Goal: Information Seeking & Learning: Learn about a topic

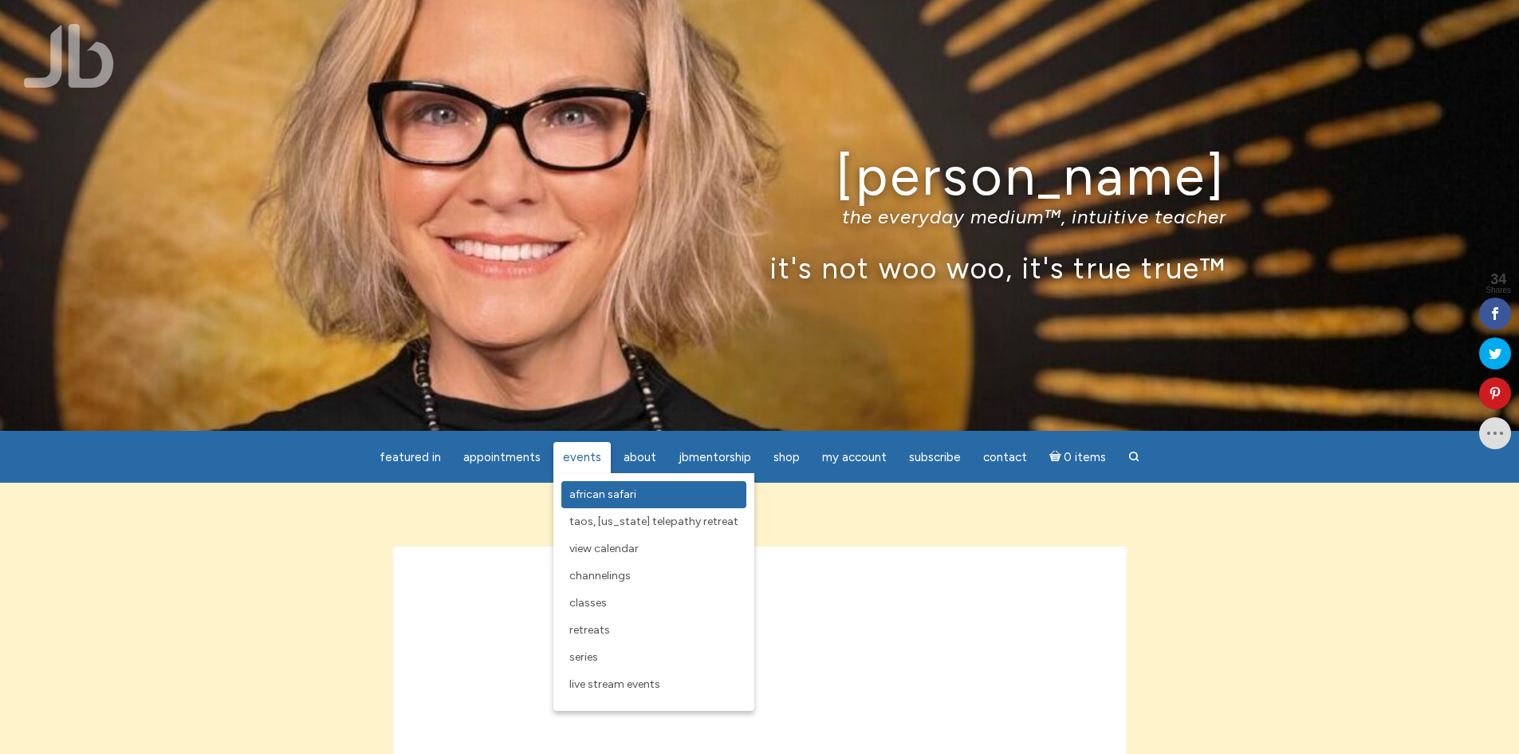
click at [587, 496] on span "African Safari" at bounding box center [602, 494] width 67 height 14
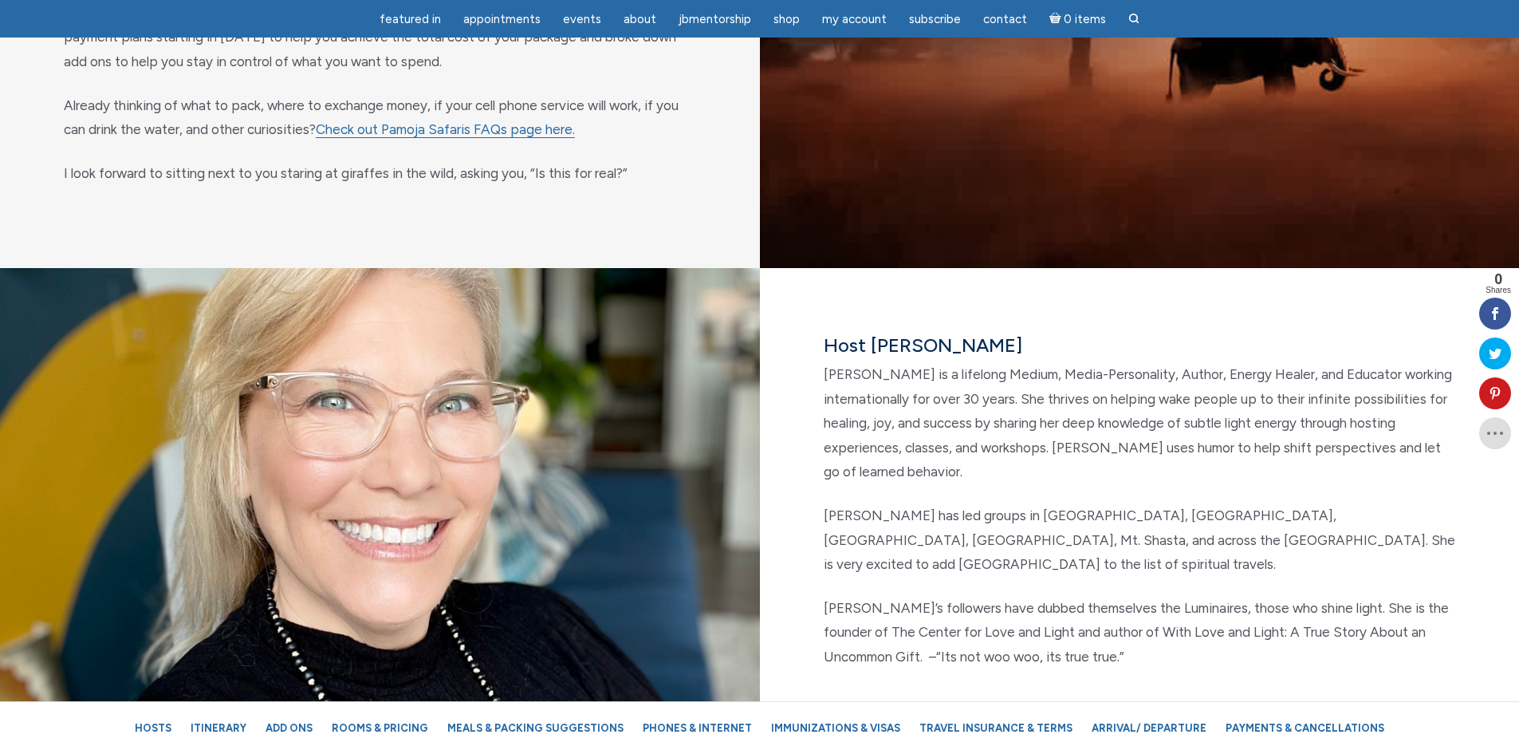
scroll to position [1356, 0]
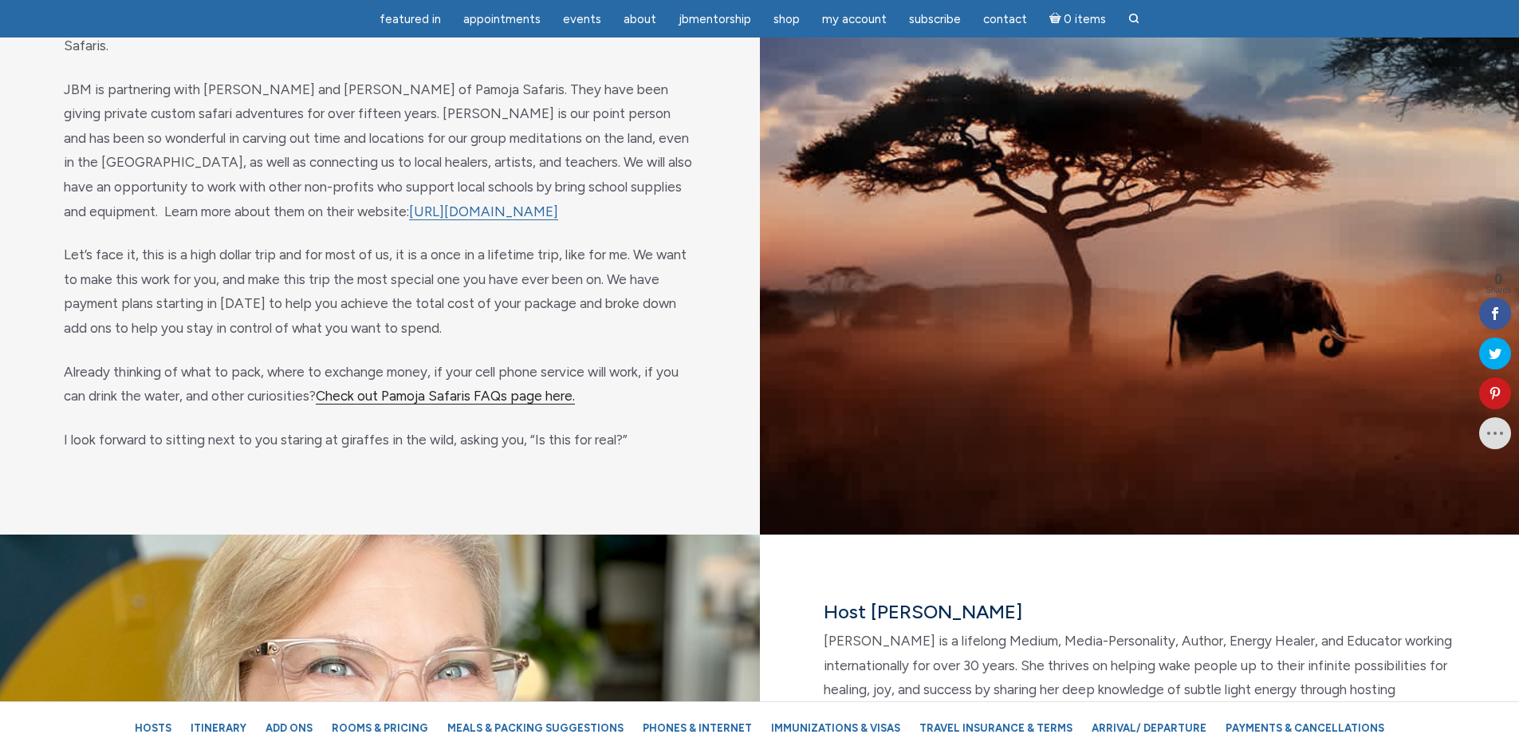
click at [449, 388] on link "Check out Pamoja Safaris FAQs page here." at bounding box center [445, 396] width 259 height 17
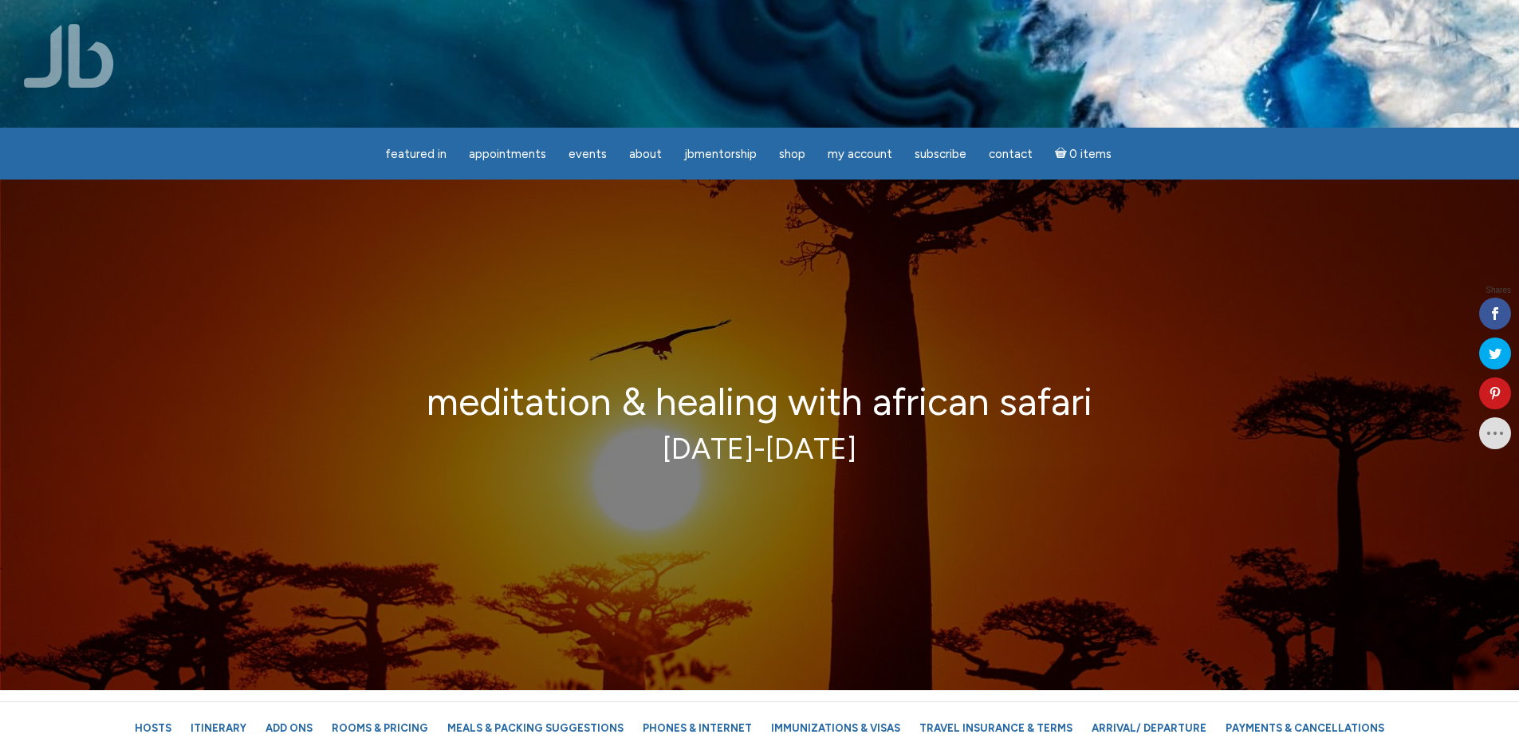
scroll to position [1356, 0]
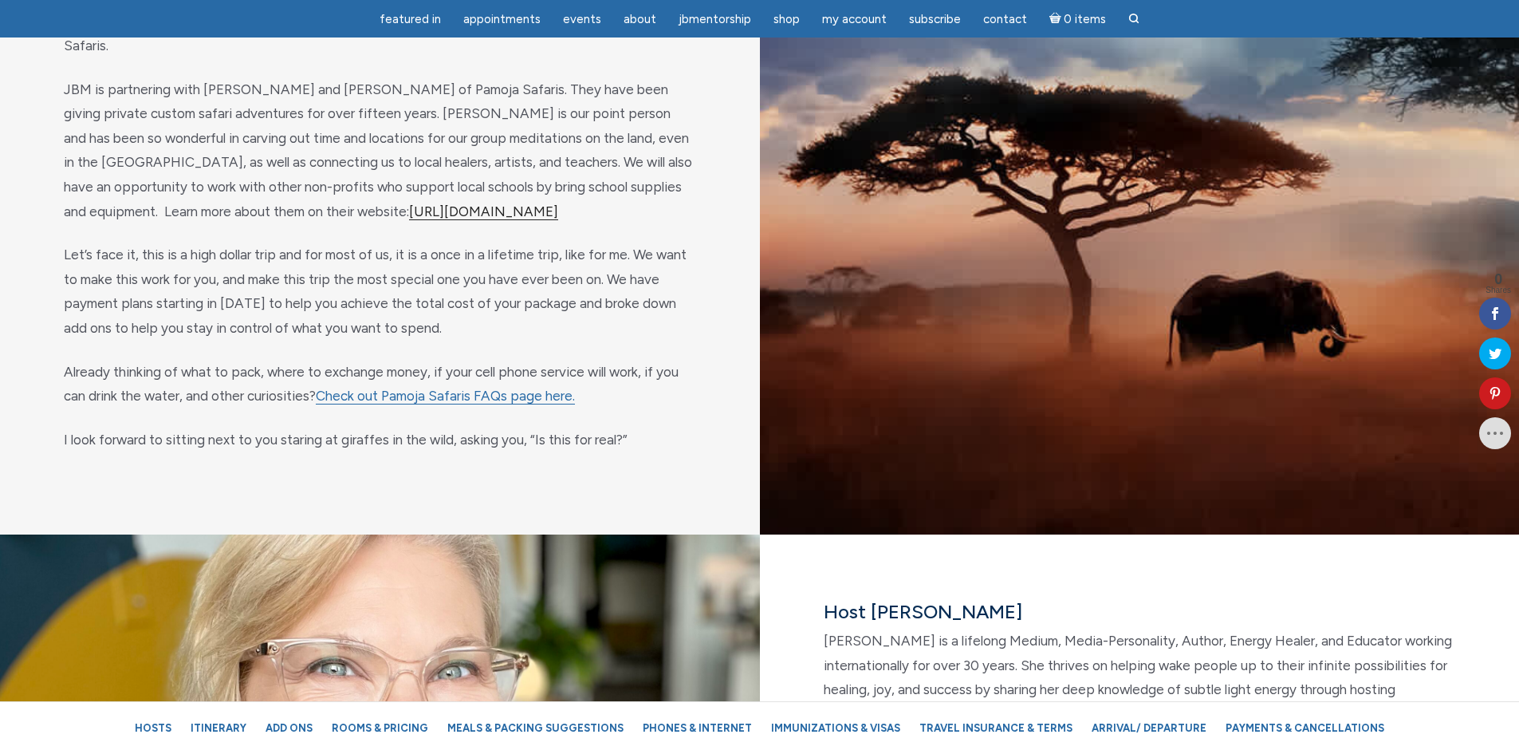
click at [409, 203] on link "[URL][DOMAIN_NAME]" at bounding box center [483, 211] width 149 height 17
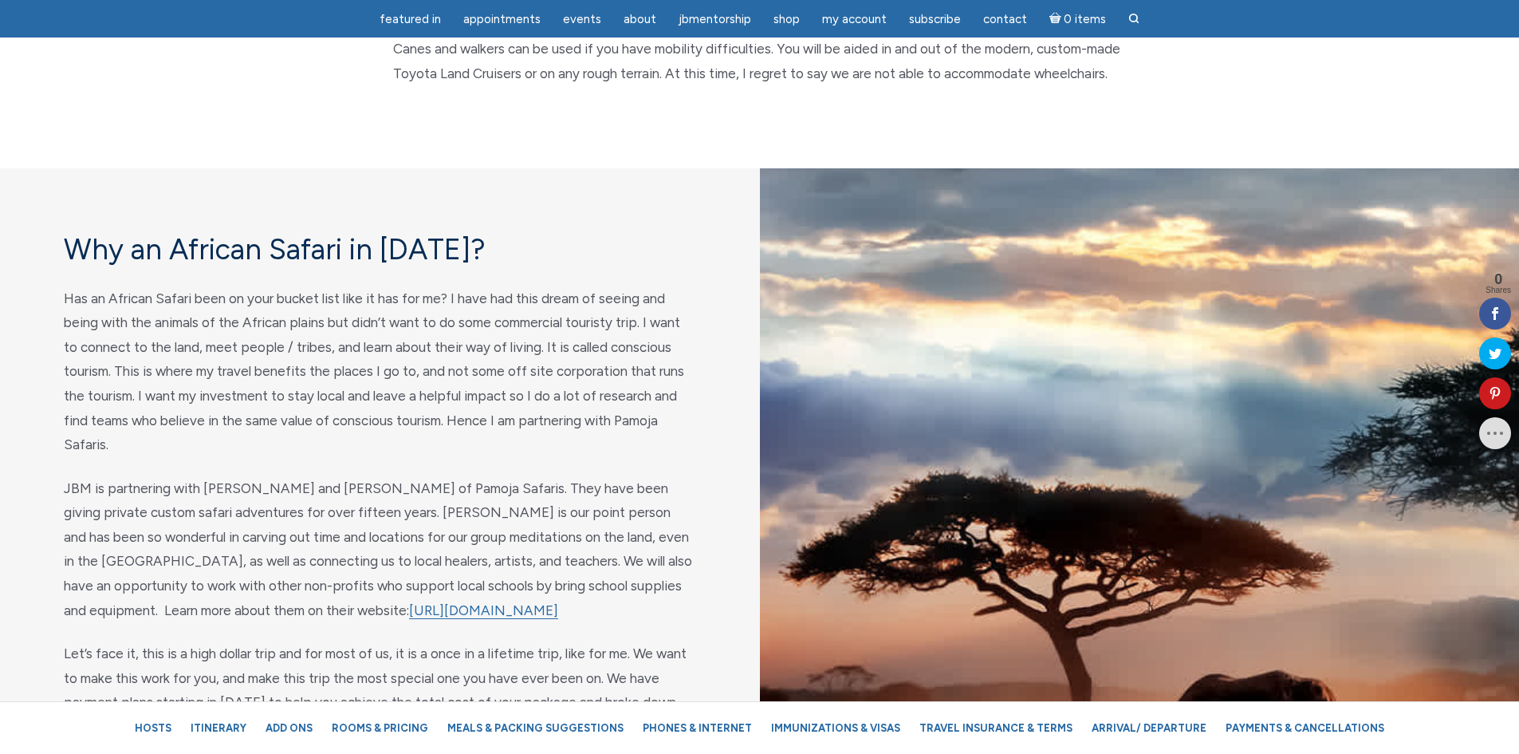
scroll to position [1276, 0]
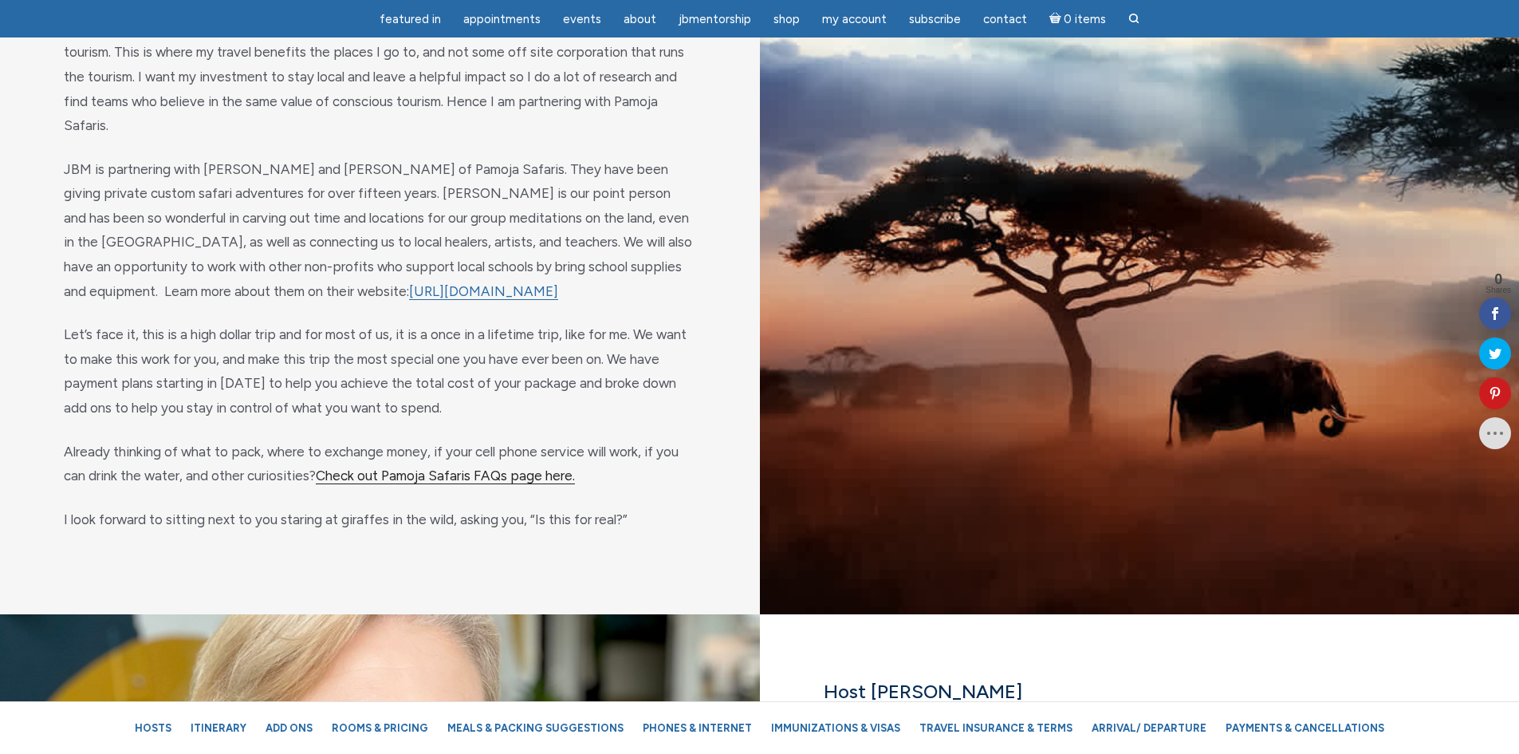
click at [395, 467] on link "Check out Pamoja Safaris FAQs page here." at bounding box center [445, 475] width 259 height 17
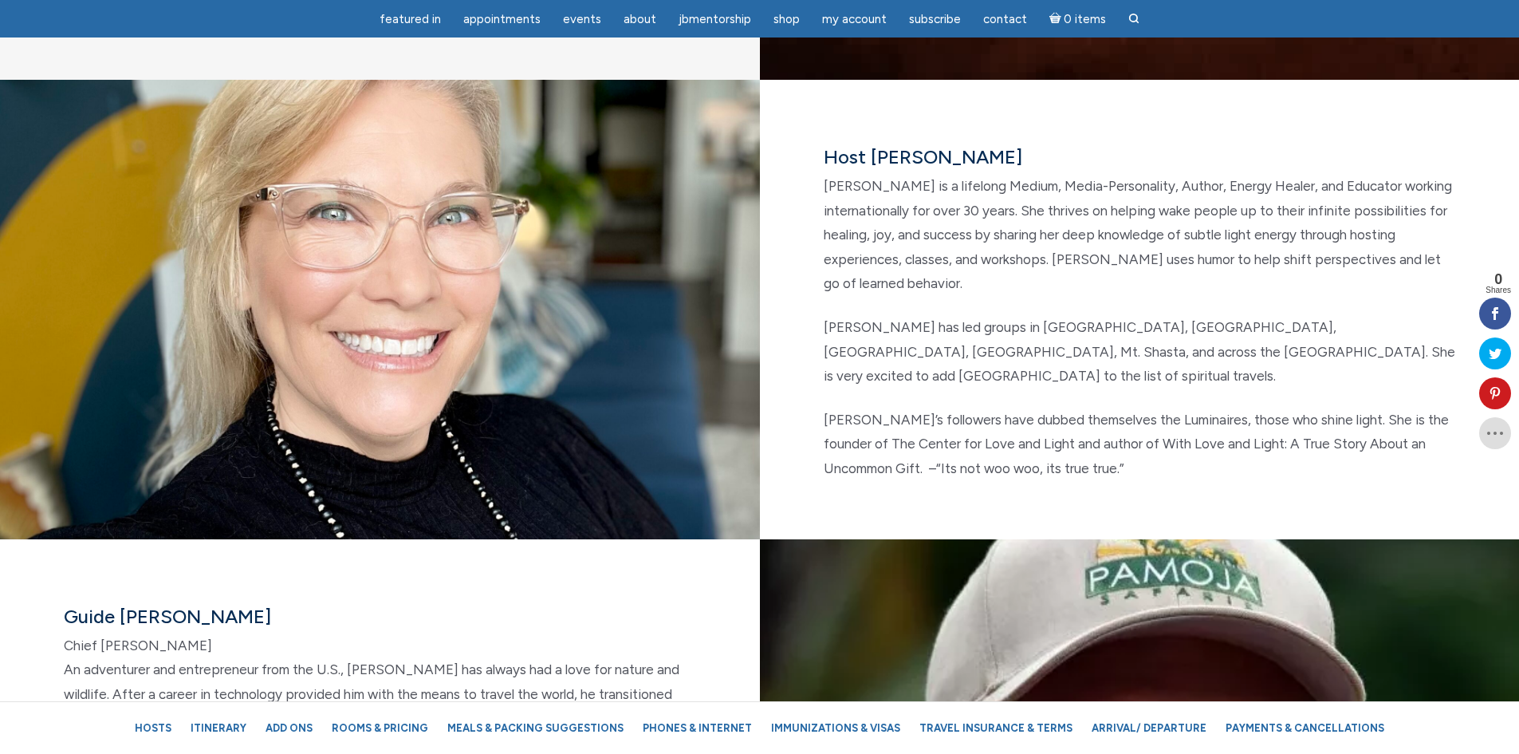
scroll to position [1834, 0]
